Goal: Information Seeking & Learning: Check status

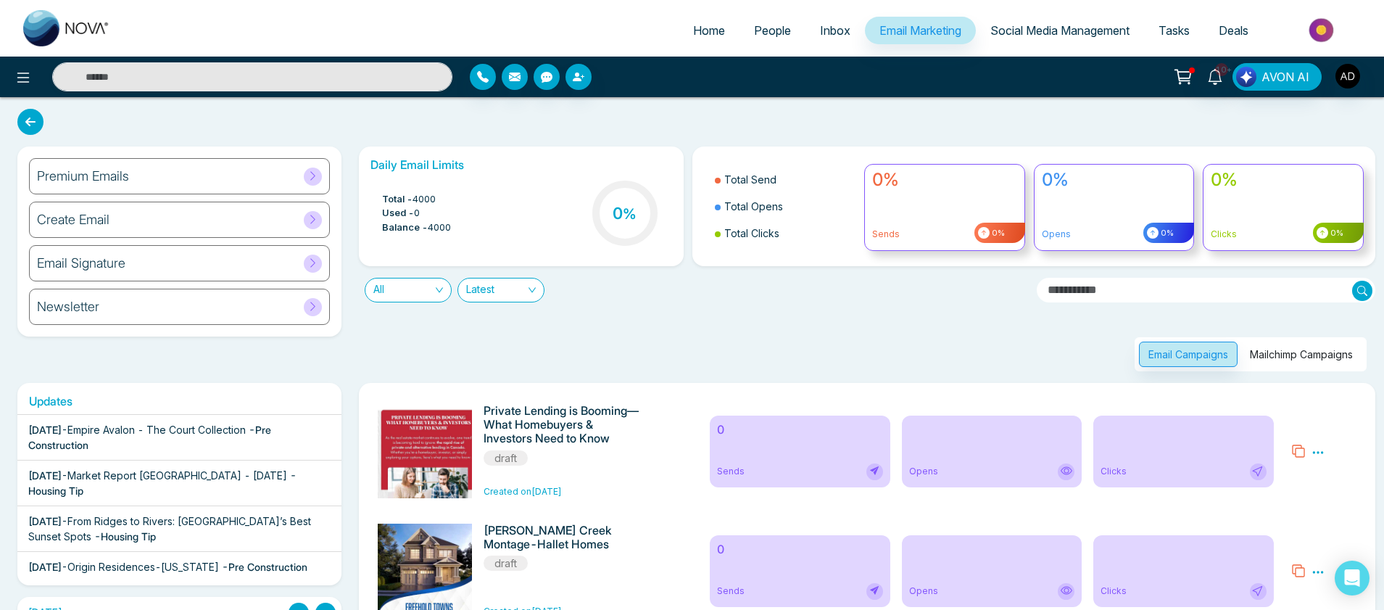
click at [1299, 349] on button "Mailchimp Campaigns" at bounding box center [1301, 353] width 122 height 25
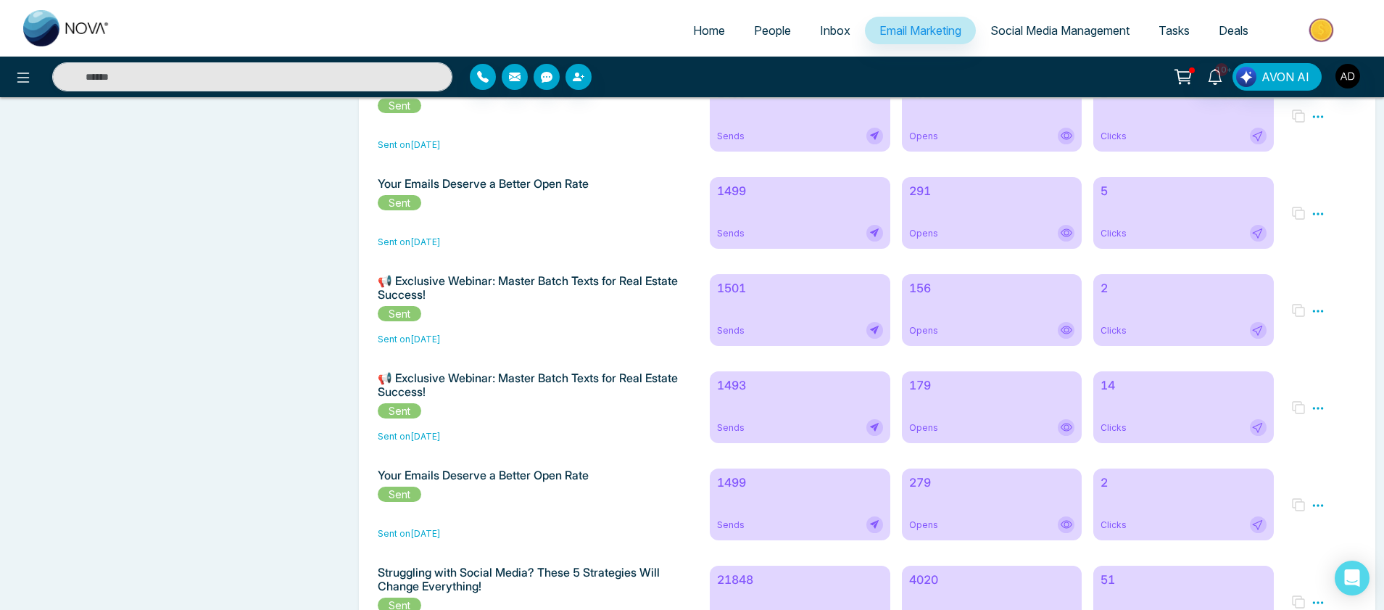
scroll to position [8842, 0]
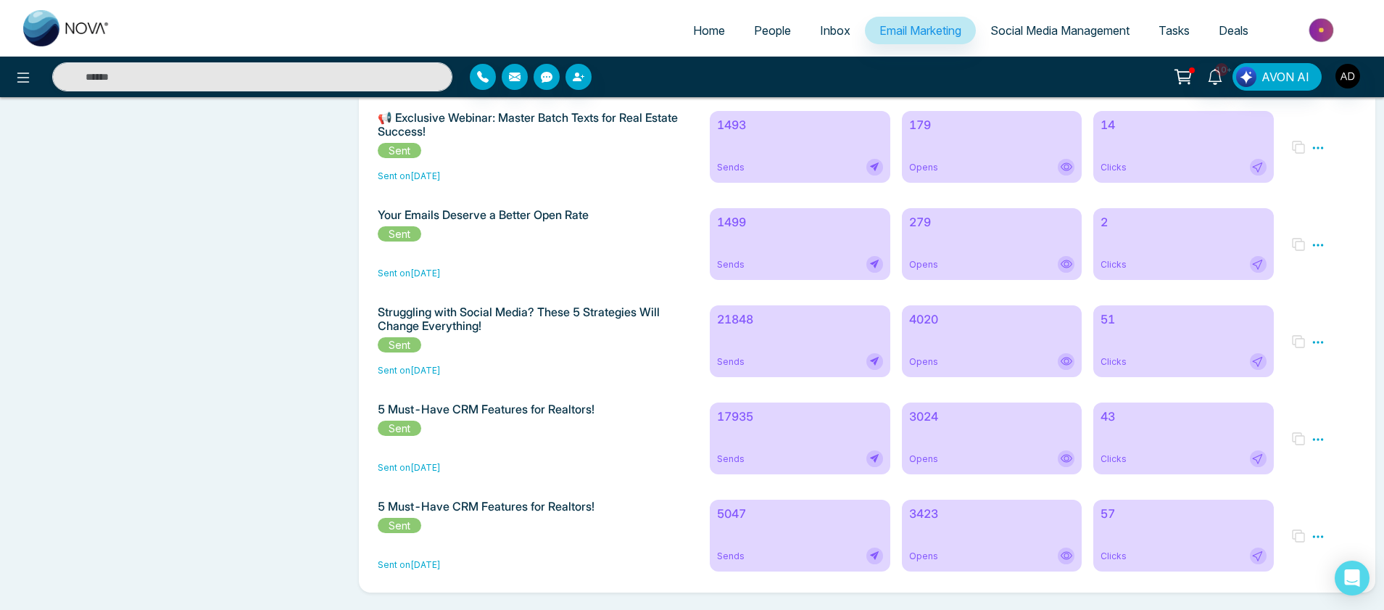
click at [813, 503] on div "5047 Sends" at bounding box center [800, 535] width 180 height 72
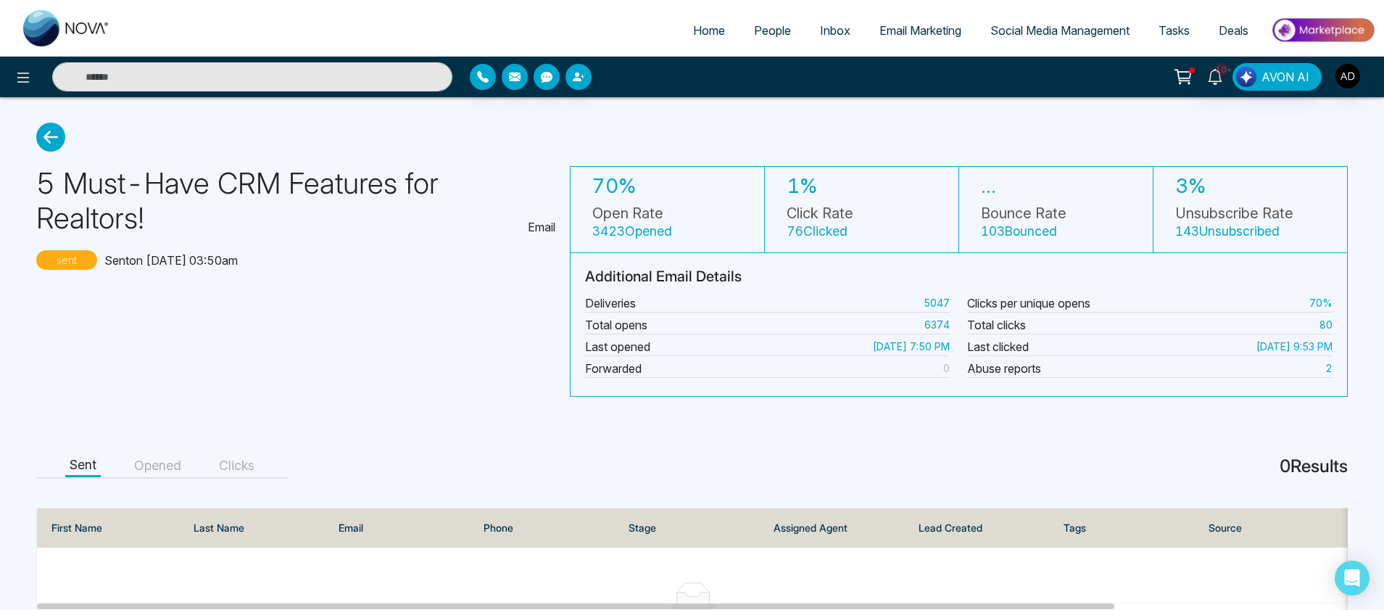
scroll to position [91, 0]
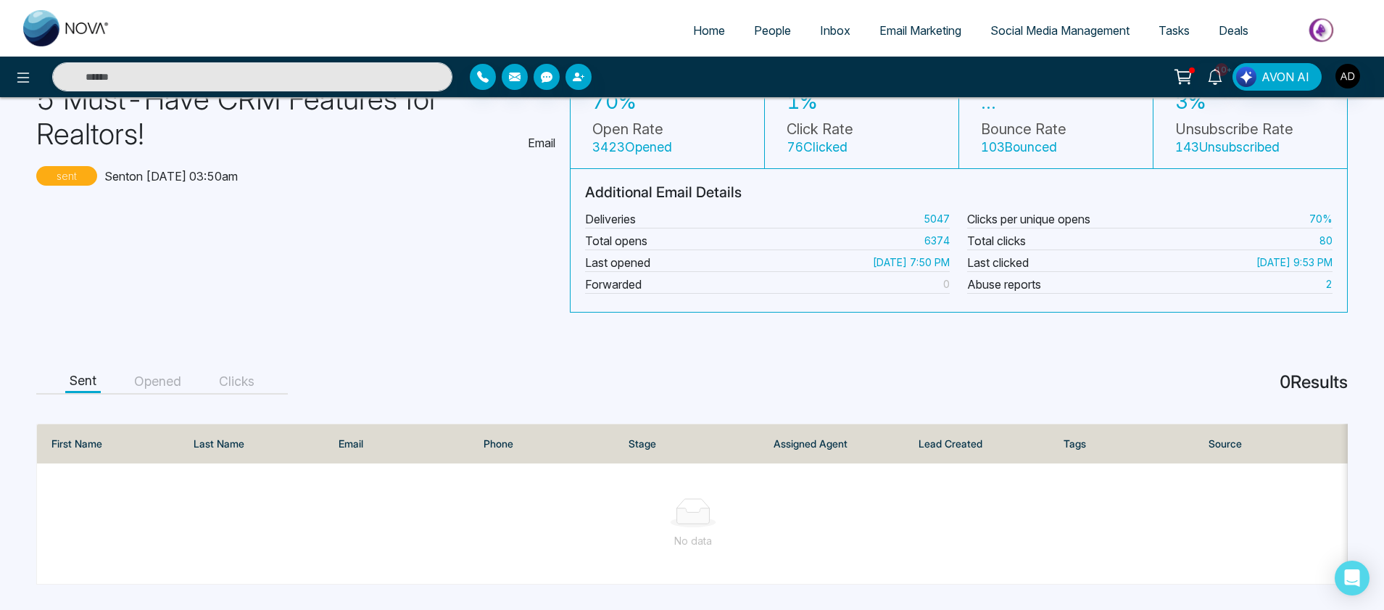
click at [176, 374] on button "Opened" at bounding box center [158, 381] width 56 height 22
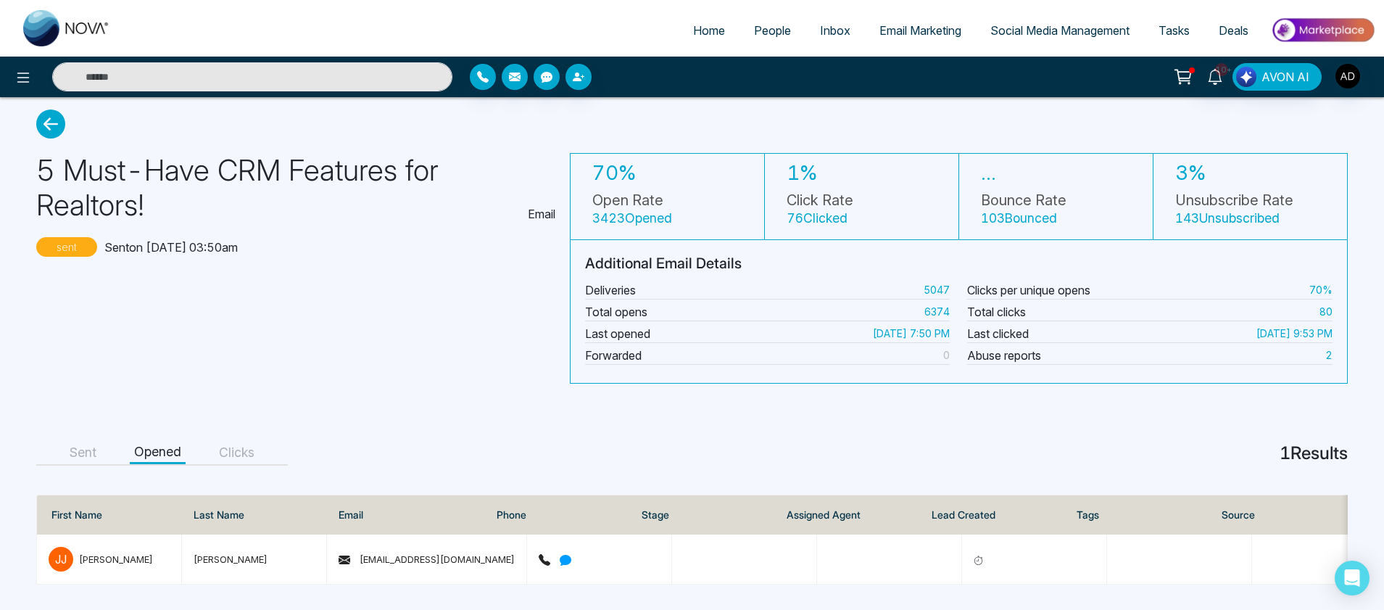
scroll to position [20, 0]
click at [233, 441] on button "Clicks" at bounding box center [237, 452] width 44 height 22
click at [88, 441] on button "Sent" at bounding box center [83, 452] width 36 height 22
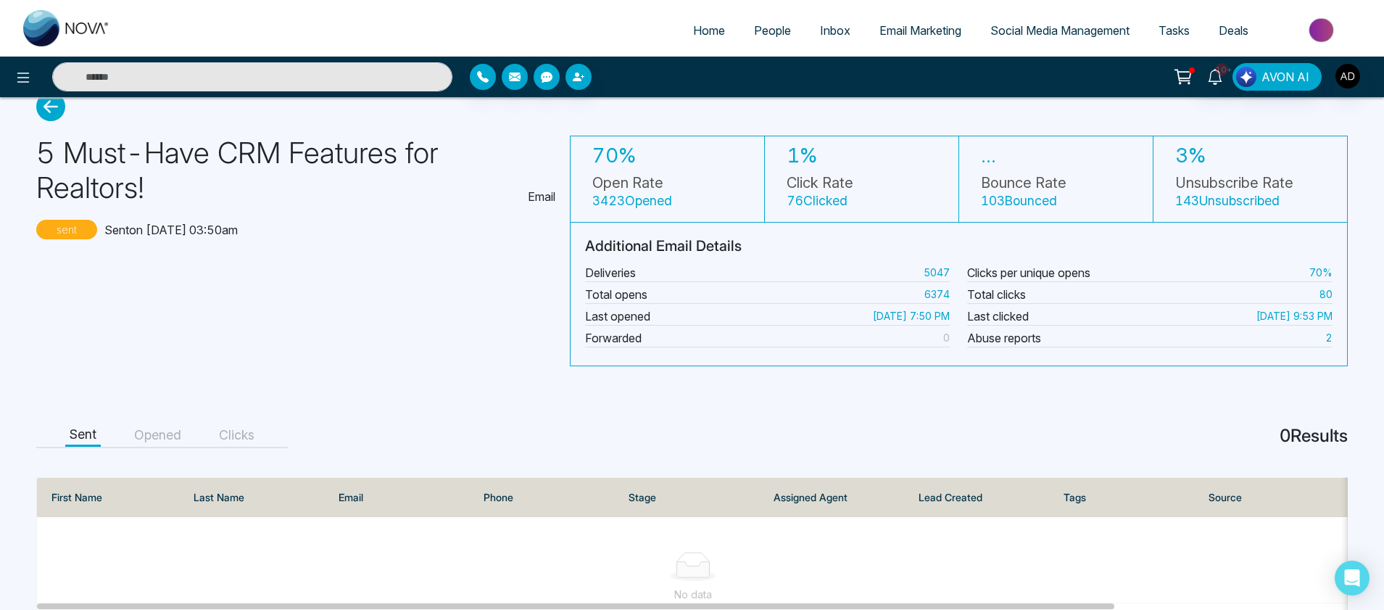
scroll to position [0, 0]
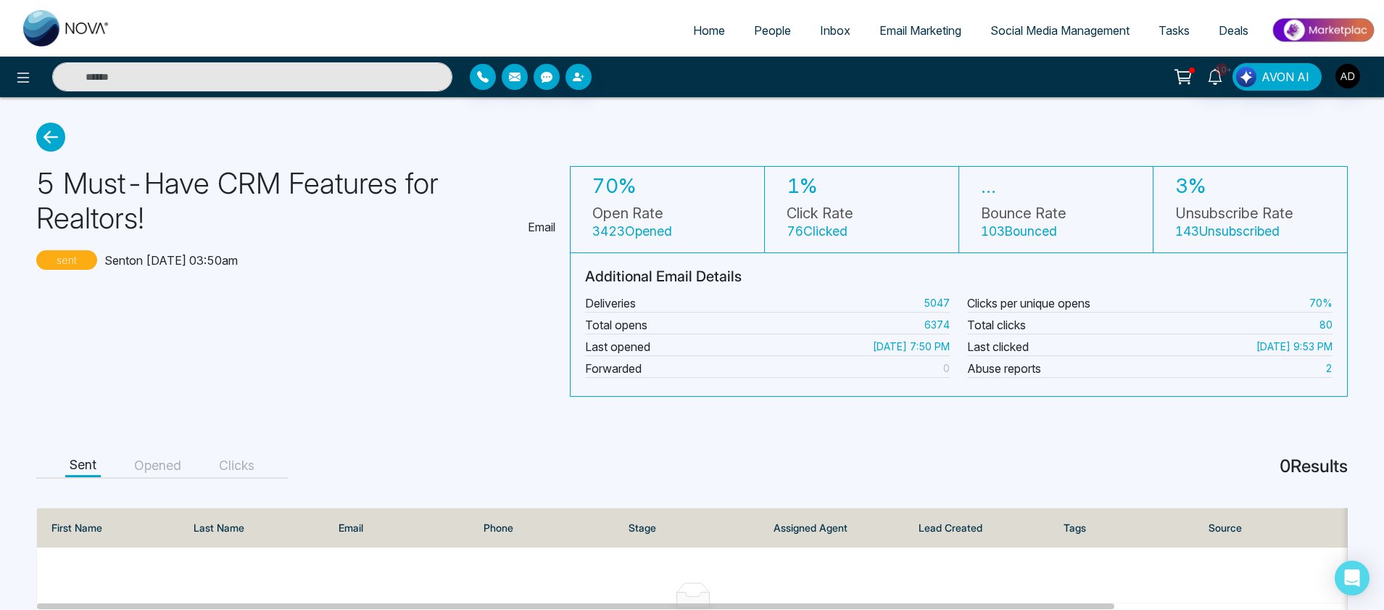
click at [51, 144] on icon at bounding box center [50, 137] width 29 height 29
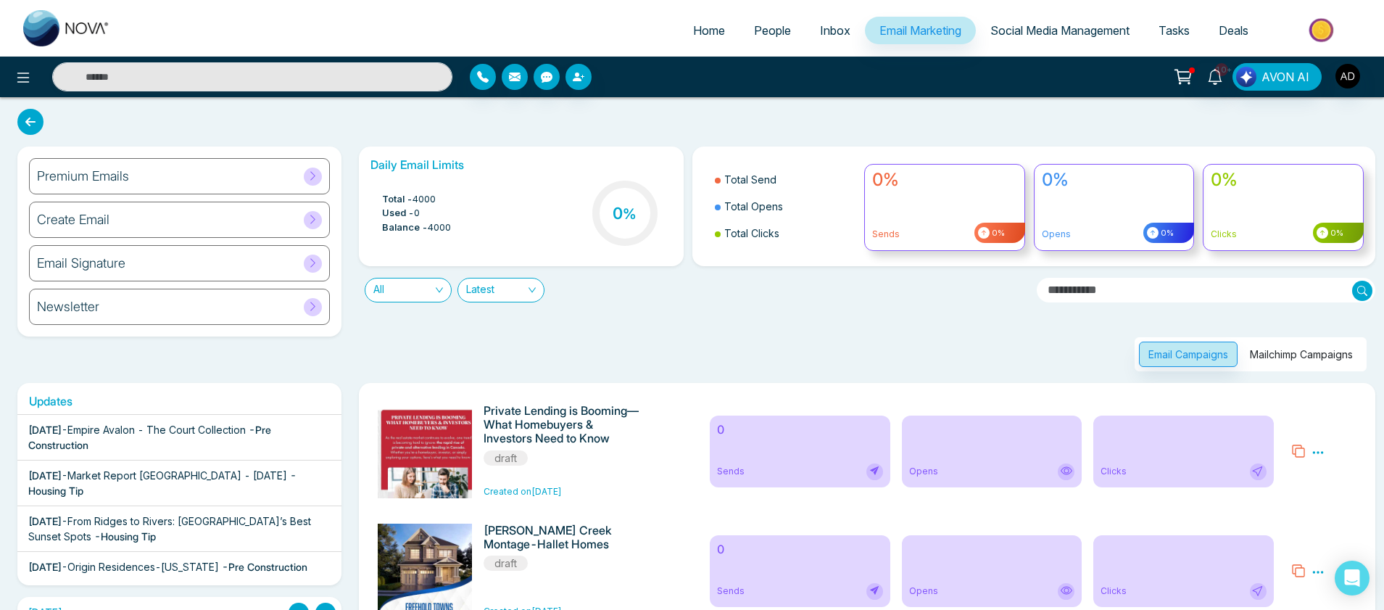
click at [1271, 346] on button "Mailchimp Campaigns" at bounding box center [1301, 353] width 122 height 25
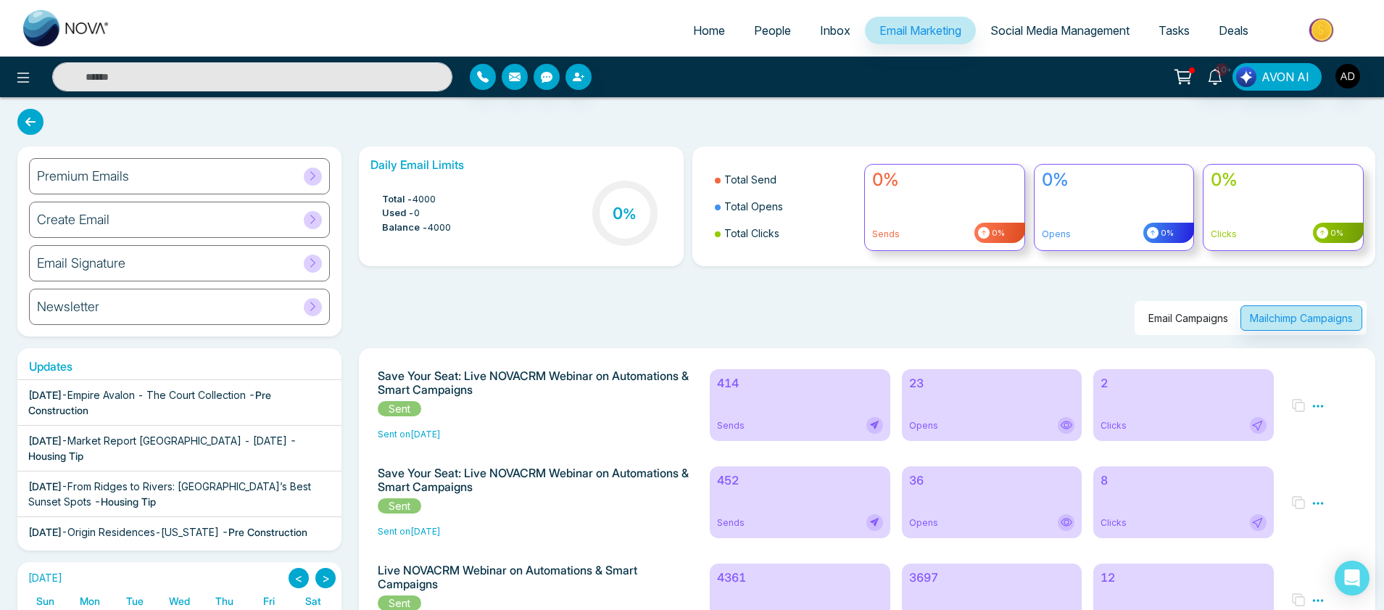
click at [817, 431] on div "Sends" at bounding box center [799, 425] width 165 height 17
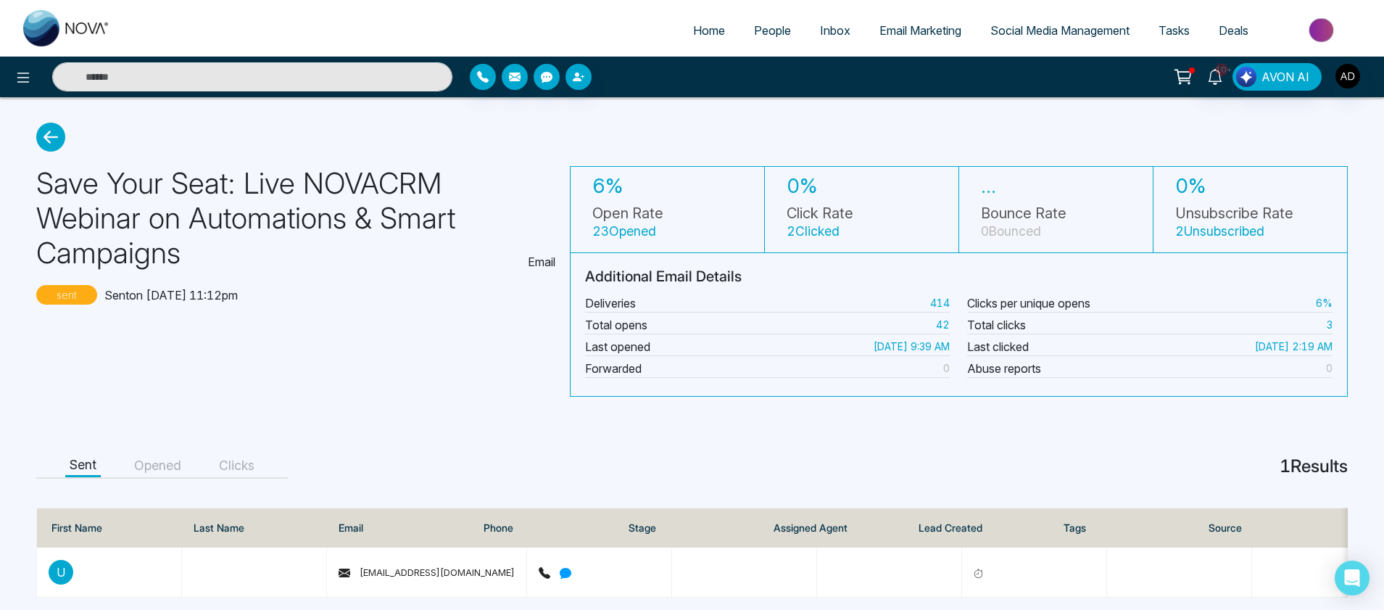
click at [693, 25] on span "Home" at bounding box center [709, 30] width 32 height 14
select select "*"
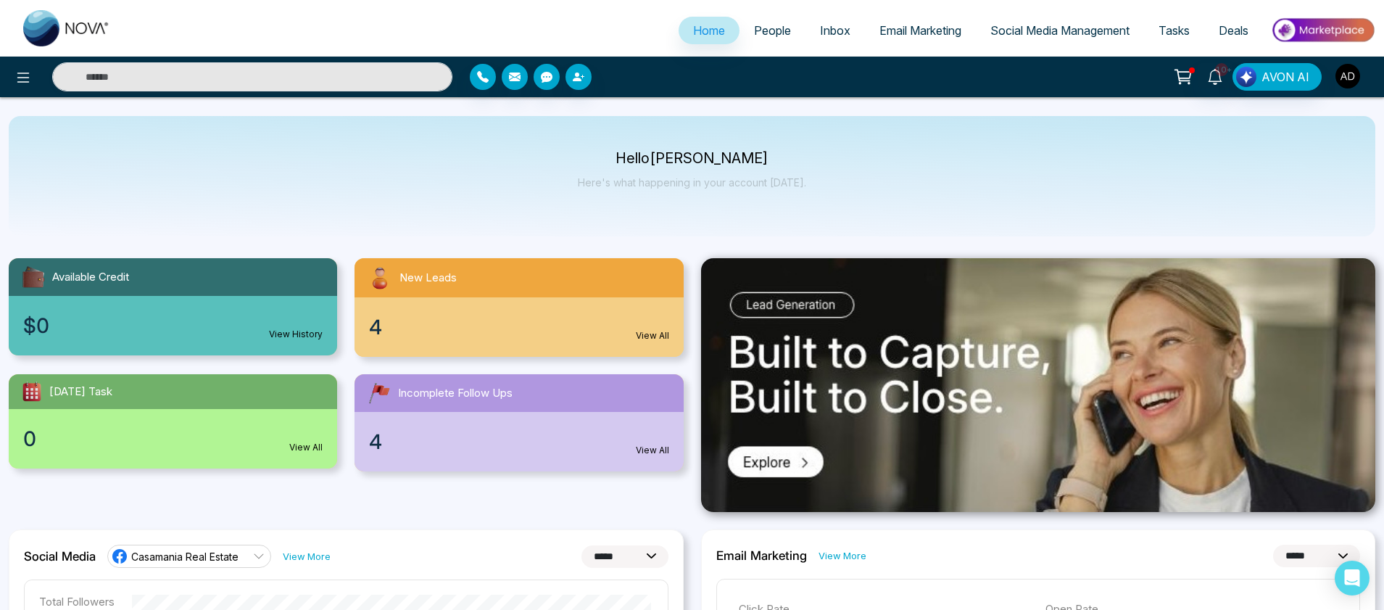
click at [1348, 71] on img "button" at bounding box center [1347, 76] width 25 height 25
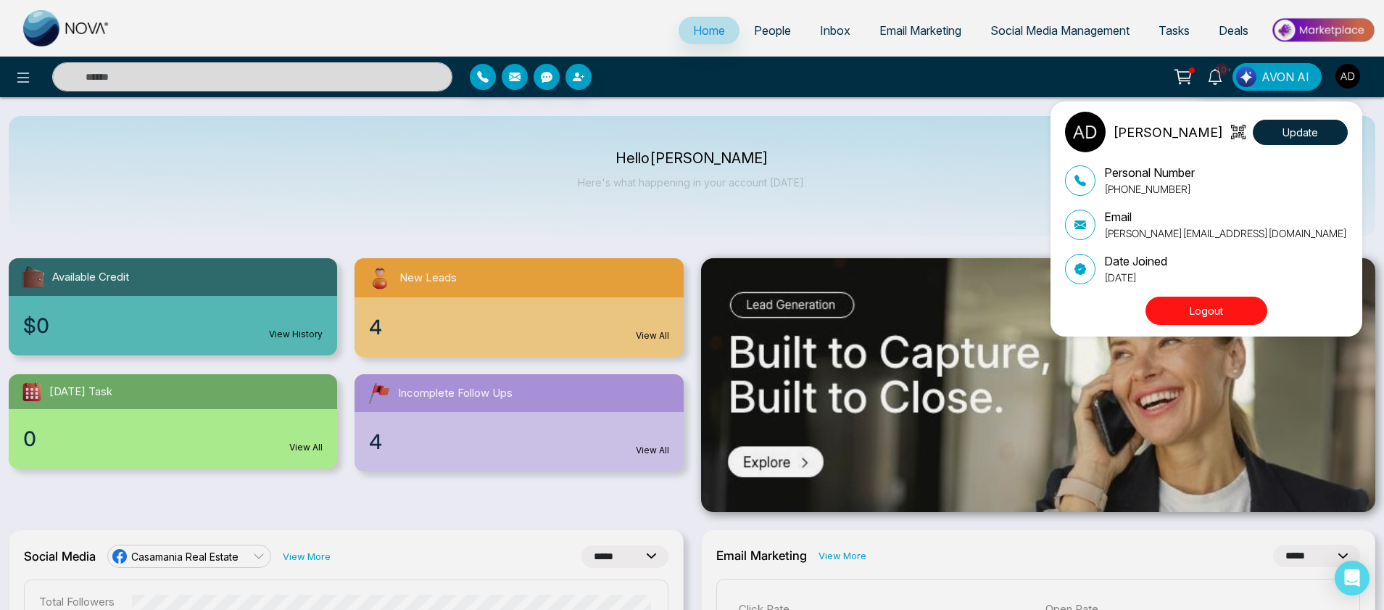
click at [1178, 309] on button "Logout" at bounding box center [1206, 310] width 122 height 28
